Goal: Task Accomplishment & Management: Use online tool/utility

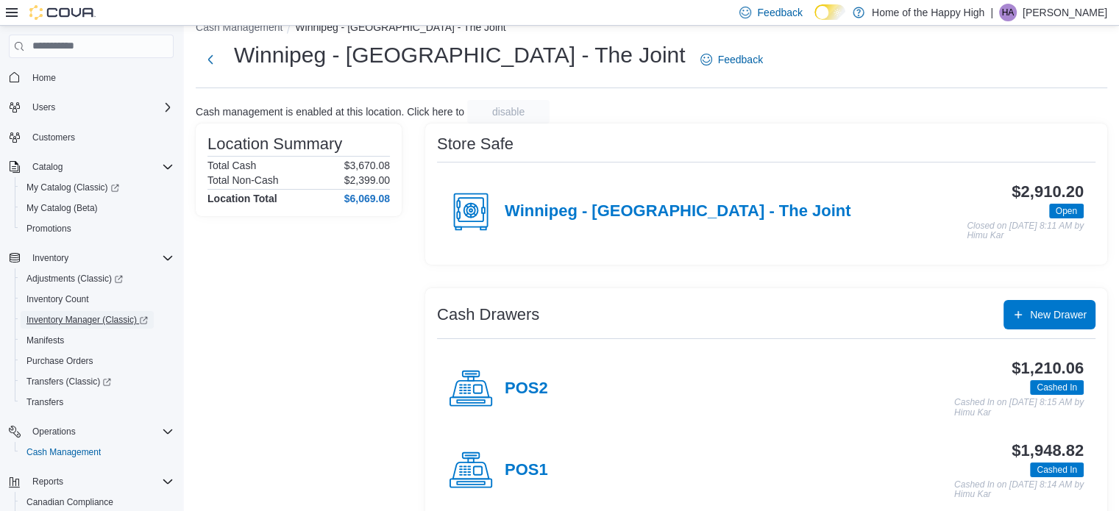
scroll to position [47, 0]
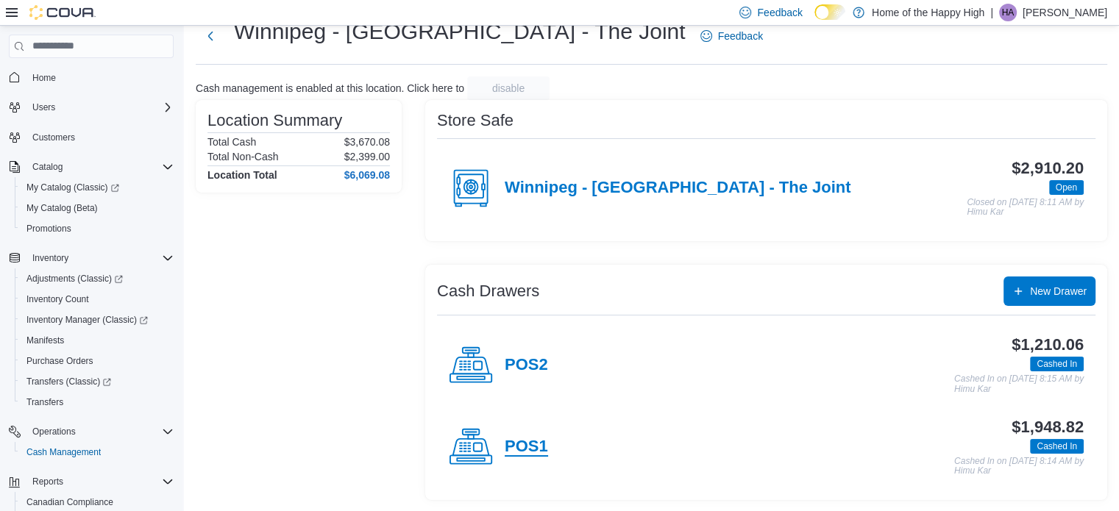
click at [529, 440] on h4 "POS1" at bounding box center [526, 447] width 43 height 19
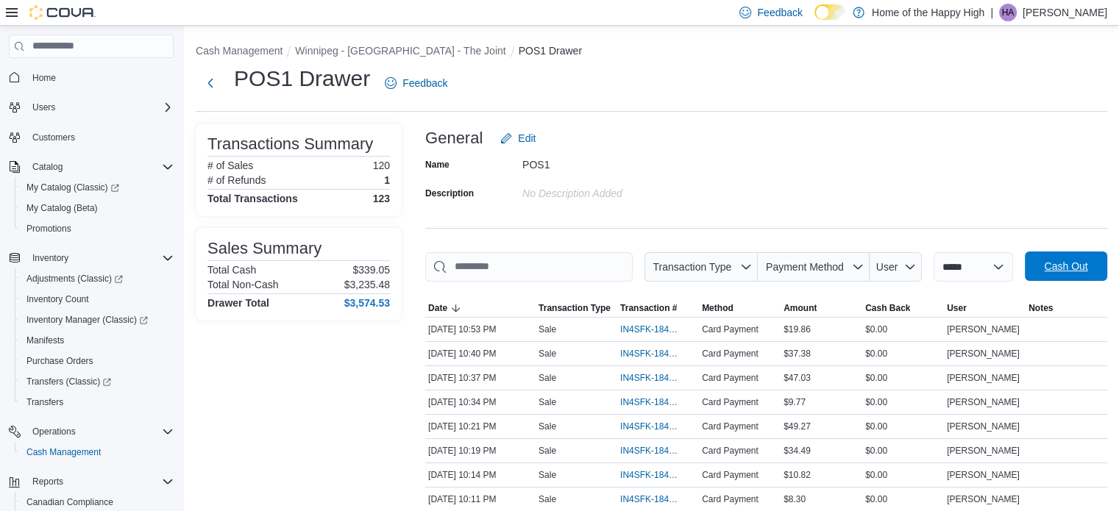
click at [1053, 261] on span "Cash Out" at bounding box center [1066, 266] width 65 height 29
